Goal: Find specific page/section: Find specific page/section

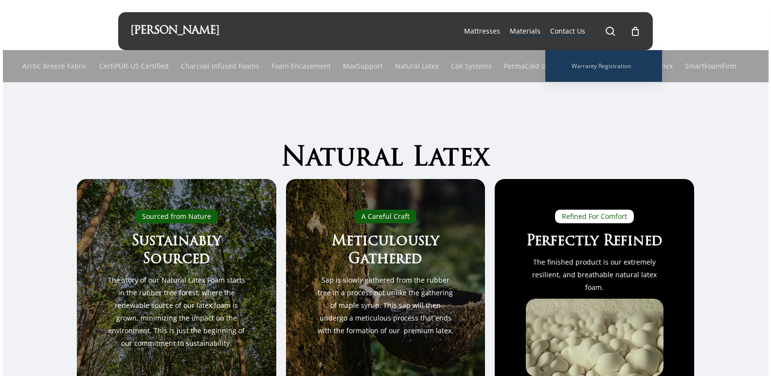
click at [575, 29] on span "Contact Us" at bounding box center [567, 30] width 35 height 9
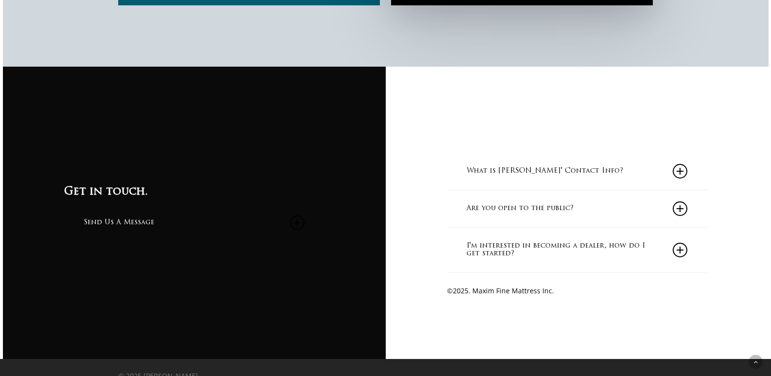
scroll to position [928, 0]
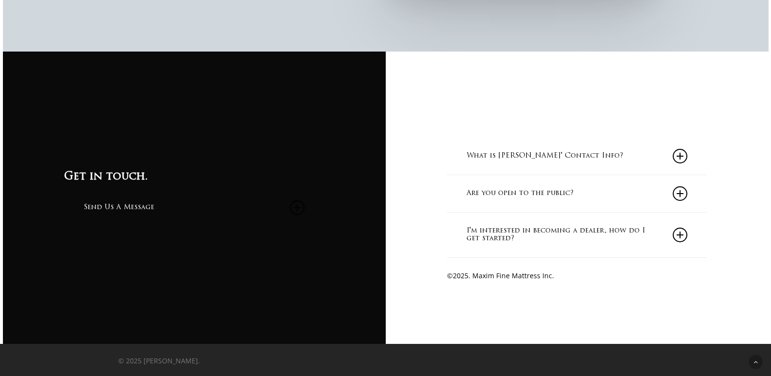
click at [687, 193] on icon at bounding box center [680, 193] width 15 height 15
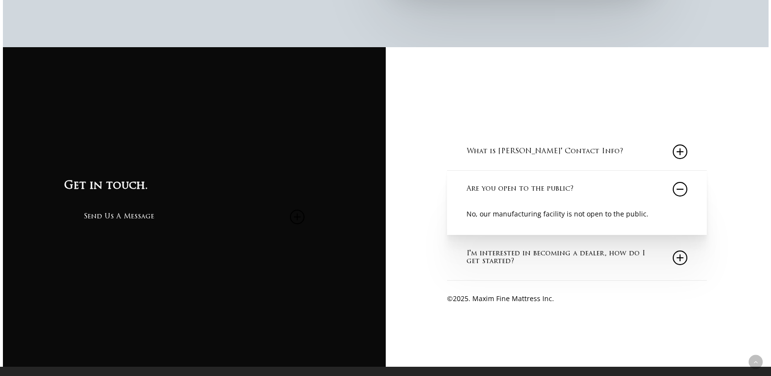
click at [684, 191] on icon at bounding box center [680, 189] width 15 height 15
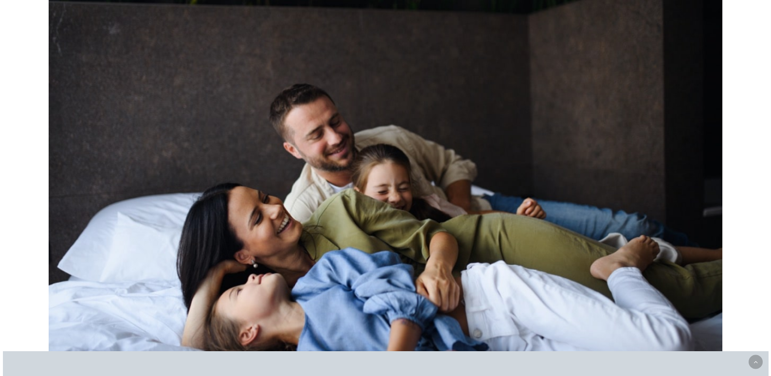
scroll to position [0, 0]
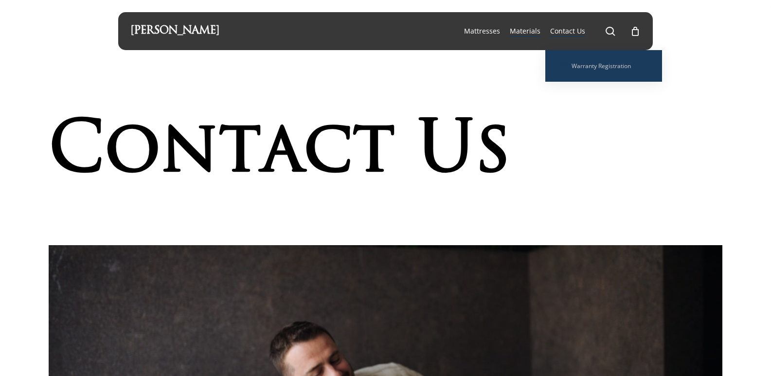
click at [533, 33] on span "Materials" at bounding box center [525, 30] width 31 height 9
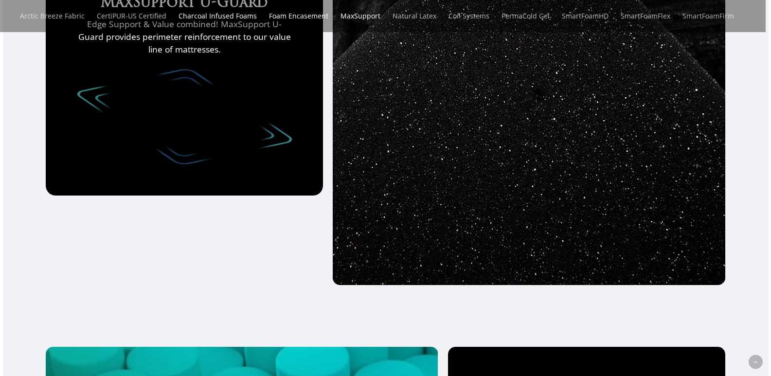
scroll to position [3080, 0]
